Goal: Task Accomplishment & Management: Manage account settings

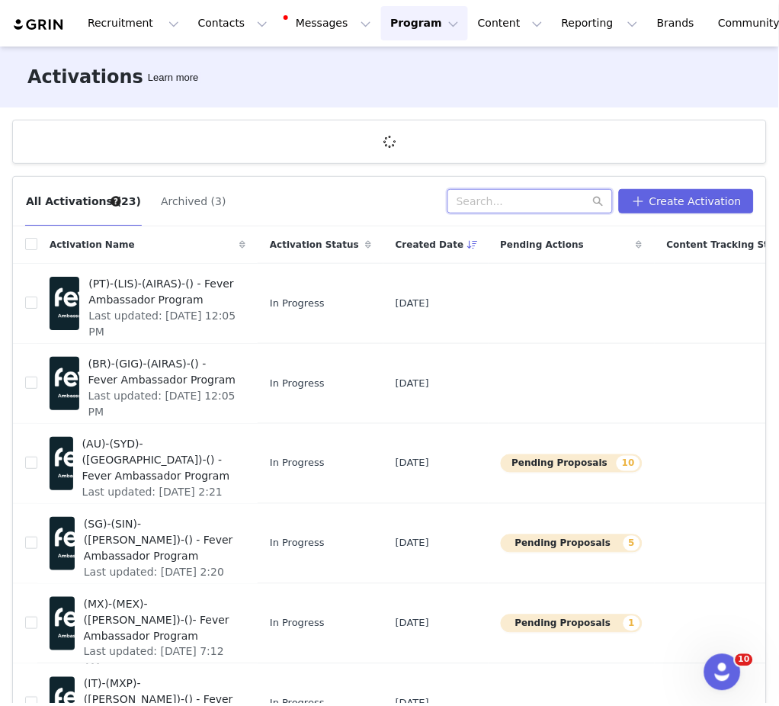
click at [509, 206] on input "text" at bounding box center [529, 201] width 165 height 24
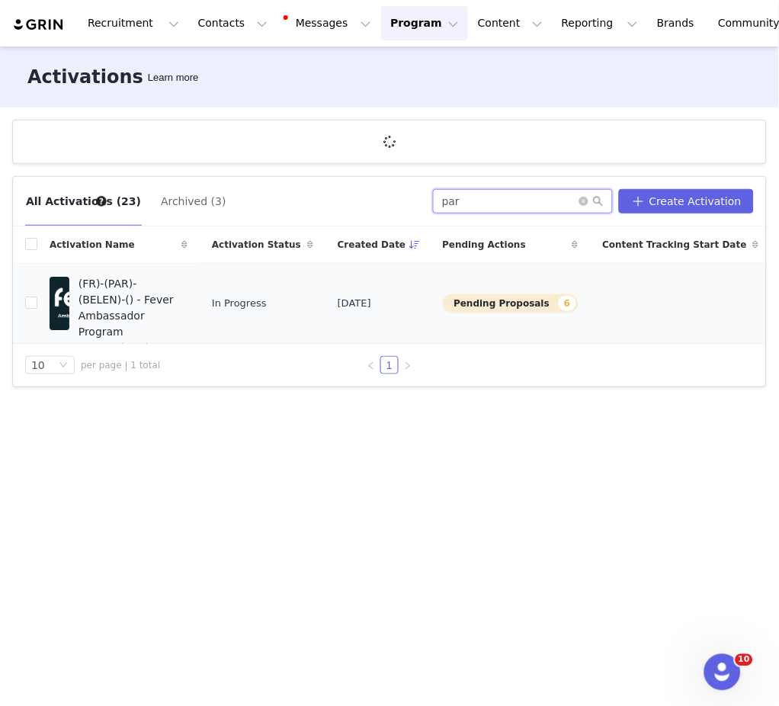
type input "par"
click at [135, 310] on span "(FR)-(PAR)-(BELEN)-() - Fever Ambassador Program" at bounding box center [129, 308] width 100 height 64
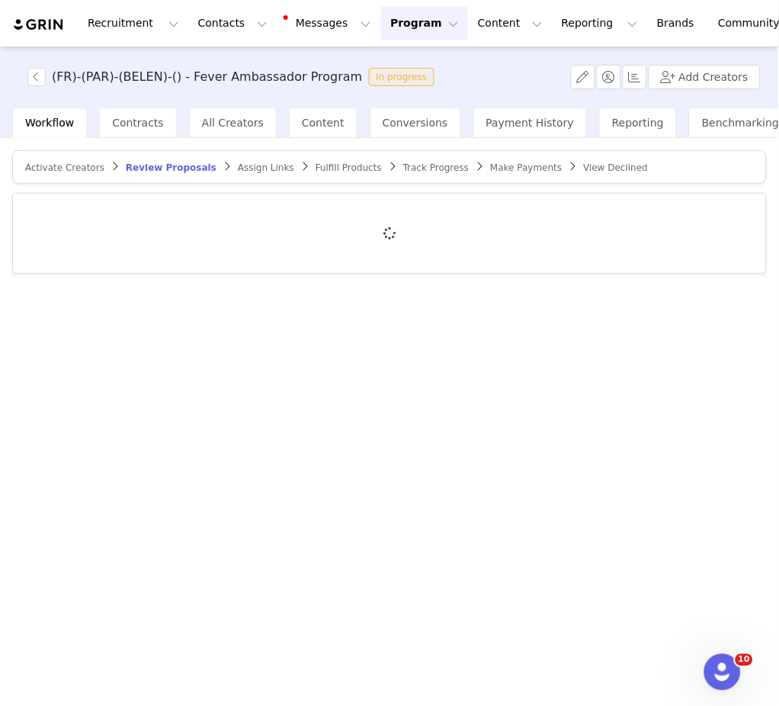
click at [403, 165] on span "Track Progress" at bounding box center [436, 167] width 66 height 11
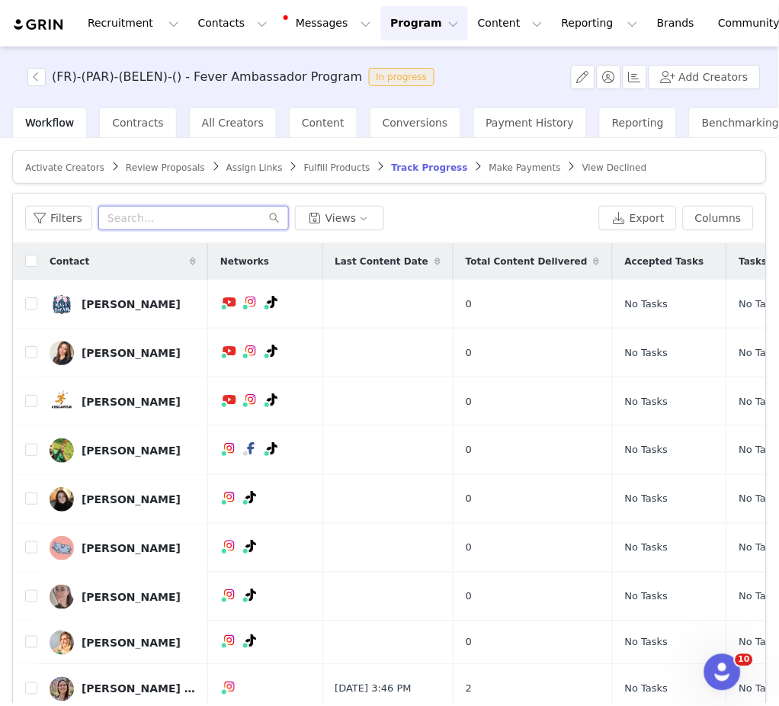
click at [136, 219] on input "text" at bounding box center [193, 218] width 191 height 24
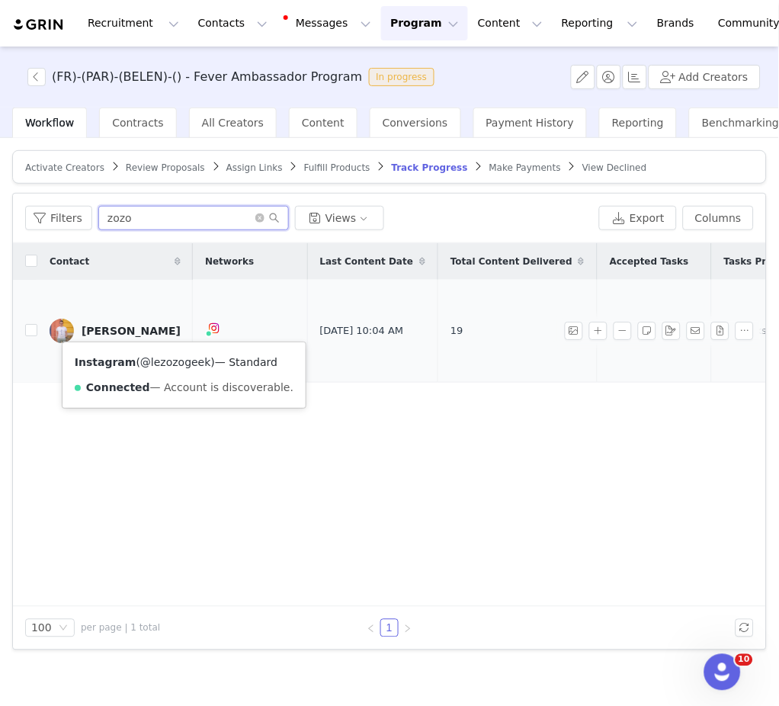
type input "zozo"
click at [176, 364] on link "@lezozogeek" at bounding box center [175, 362] width 71 height 12
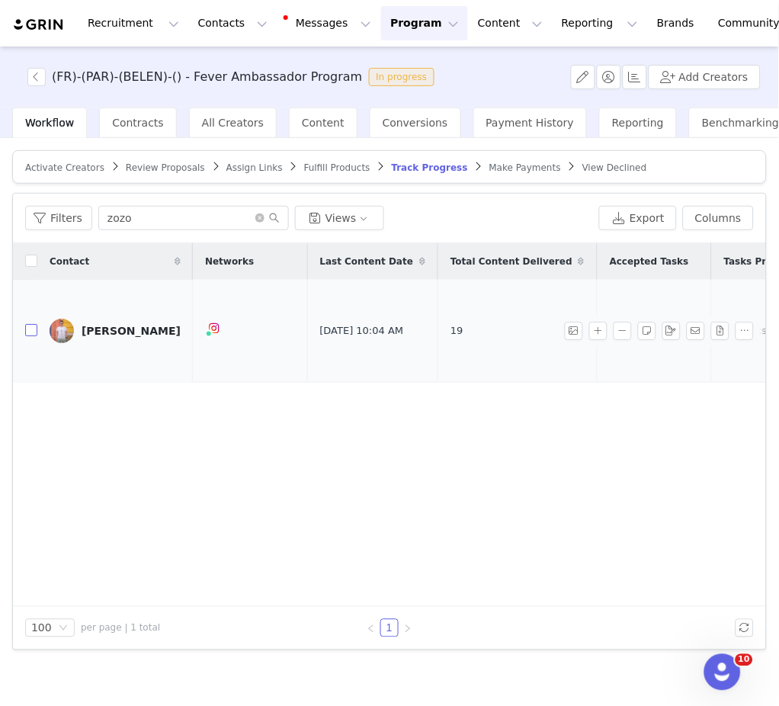
click at [33, 328] on input "checkbox" at bounding box center [31, 330] width 12 height 12
checkbox input "true"
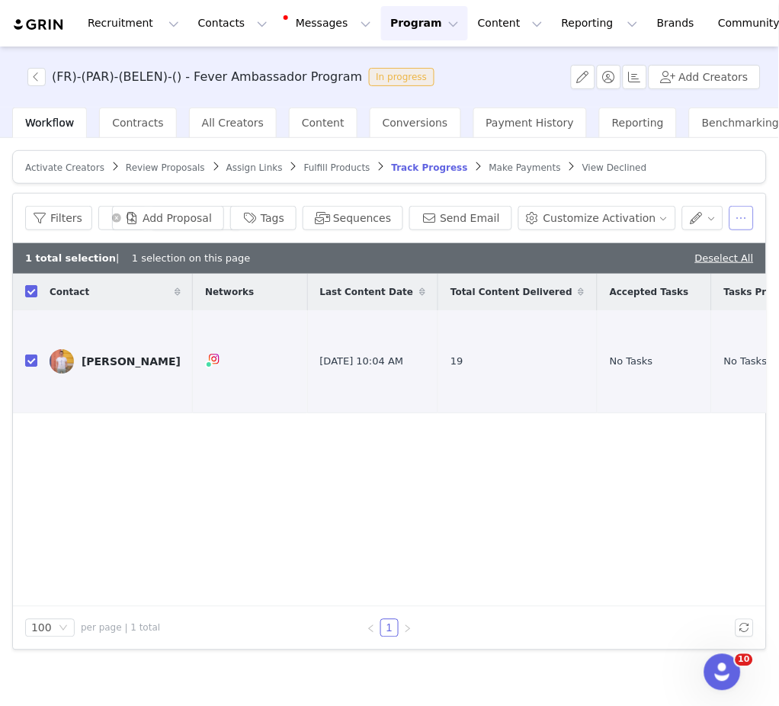
click at [748, 218] on button "button" at bounding box center [741, 218] width 24 height 24
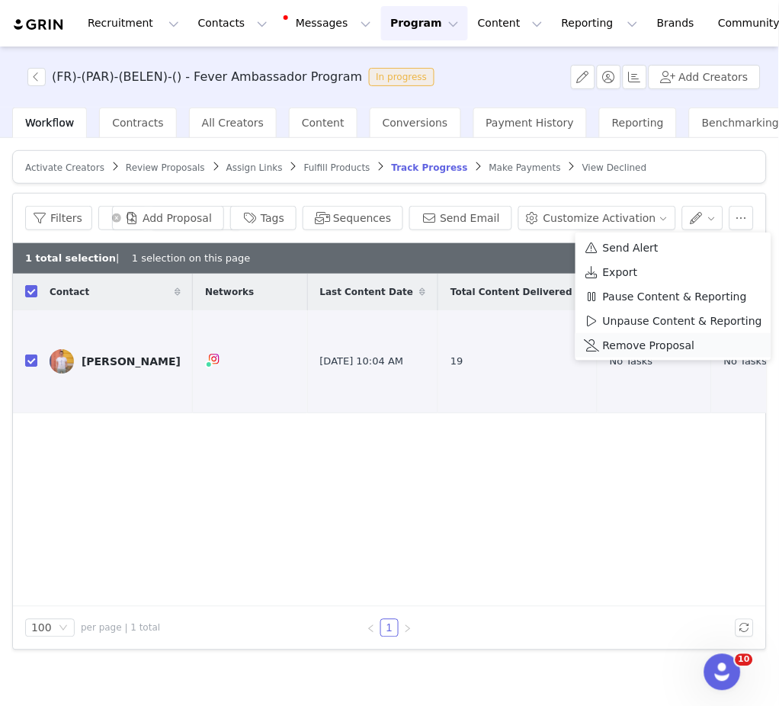
click at [672, 346] on span "Remove Proposal" at bounding box center [649, 345] width 92 height 17
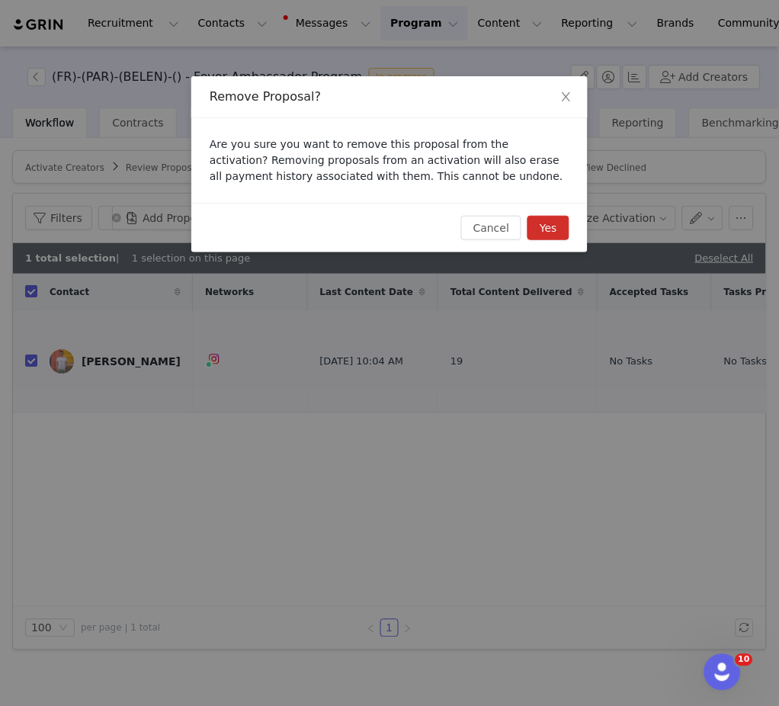
click at [553, 229] on button "Yes" at bounding box center [548, 228] width 42 height 24
checkbox input "false"
